Goal: Task Accomplishment & Management: Use online tool/utility

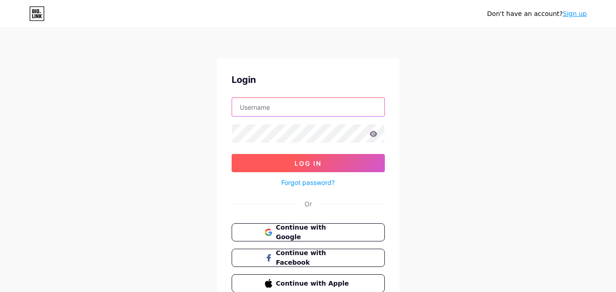
type input "[EMAIL_ADDRESS][DOMAIN_NAME]"
click at [292, 165] on button "Log In" at bounding box center [308, 163] width 153 height 18
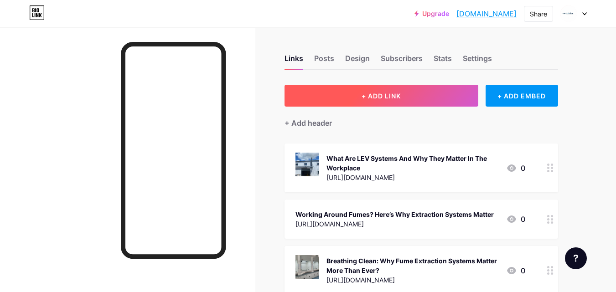
click at [347, 91] on button "+ ADD LINK" at bounding box center [381, 96] width 194 height 22
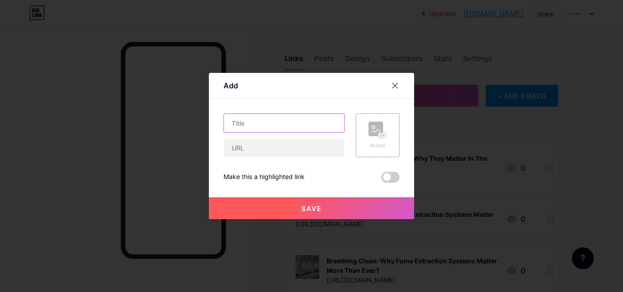
click at [254, 124] on input "text" at bounding box center [284, 123] width 120 height 18
paste input "How Can Fume Extraction Improve Health and Productivity?"
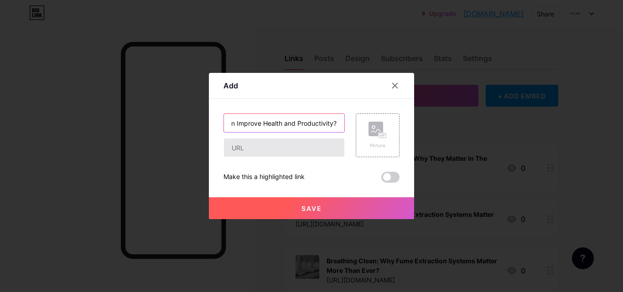
type input "How Can Fume Extraction Improve Health and Productivity?"
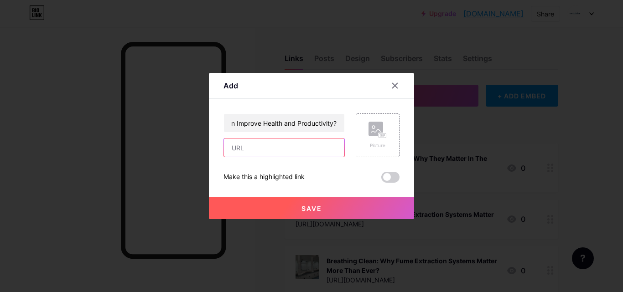
scroll to position [0, 0]
click at [250, 152] on input "text" at bounding box center [284, 148] width 120 height 18
paste input "[URL][DOMAIN_NAME]"
type input "[URL][DOMAIN_NAME]"
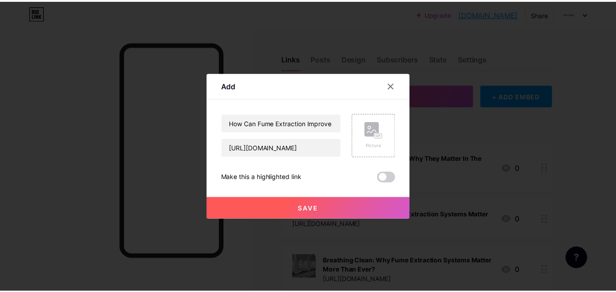
scroll to position [0, 0]
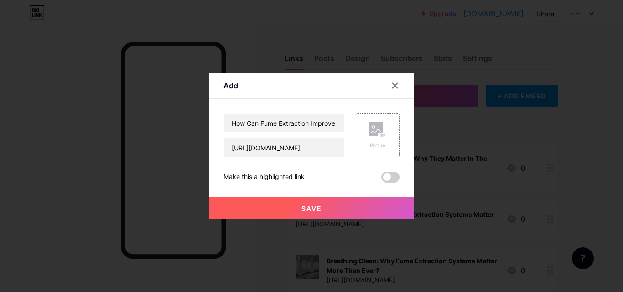
click at [330, 206] on button "Save" at bounding box center [311, 208] width 205 height 22
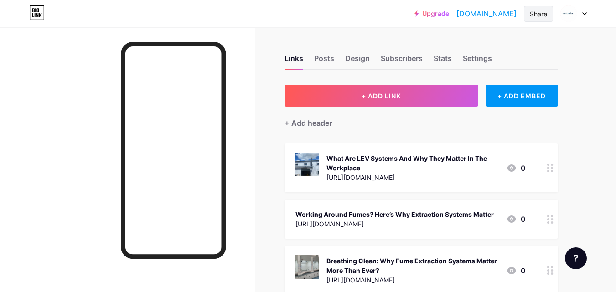
click at [536, 17] on div "Share" at bounding box center [538, 14] width 17 height 10
